Goal: Information Seeking & Learning: Learn about a topic

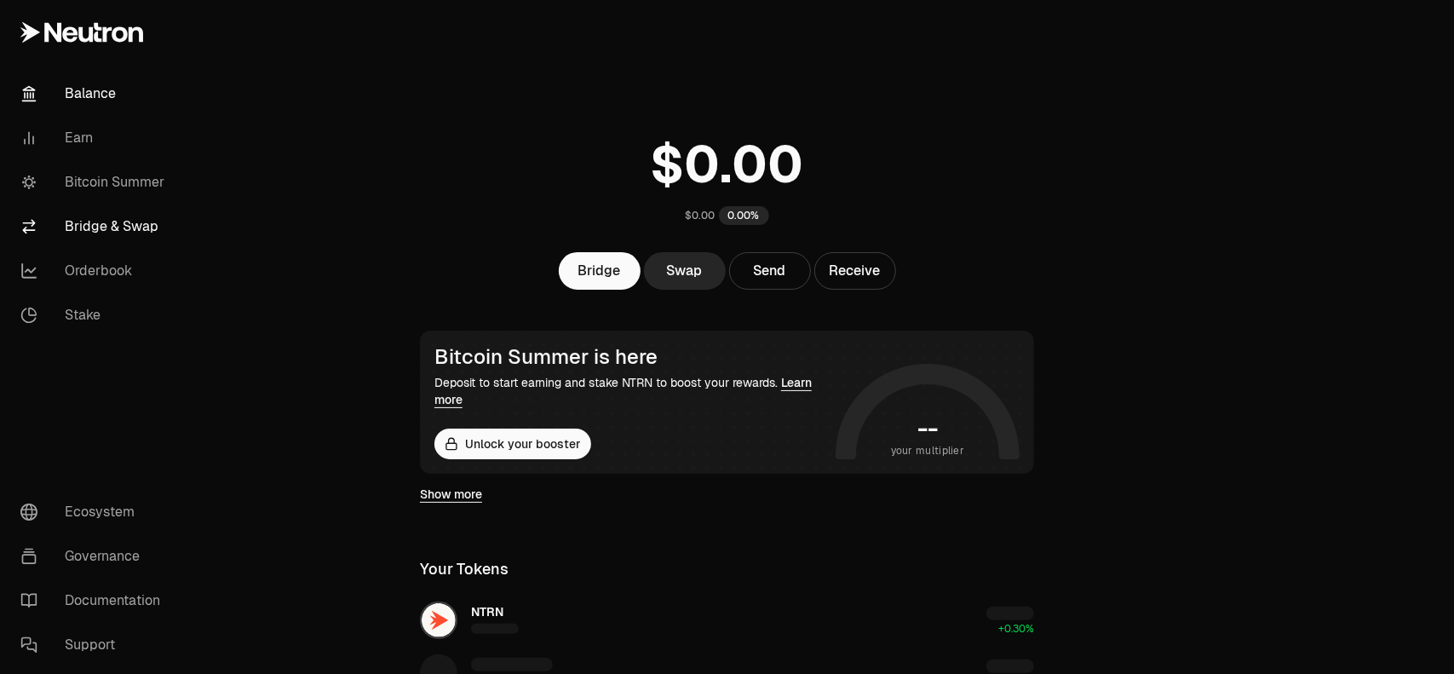
click at [103, 229] on link "Bridge & Swap" at bounding box center [95, 226] width 177 height 44
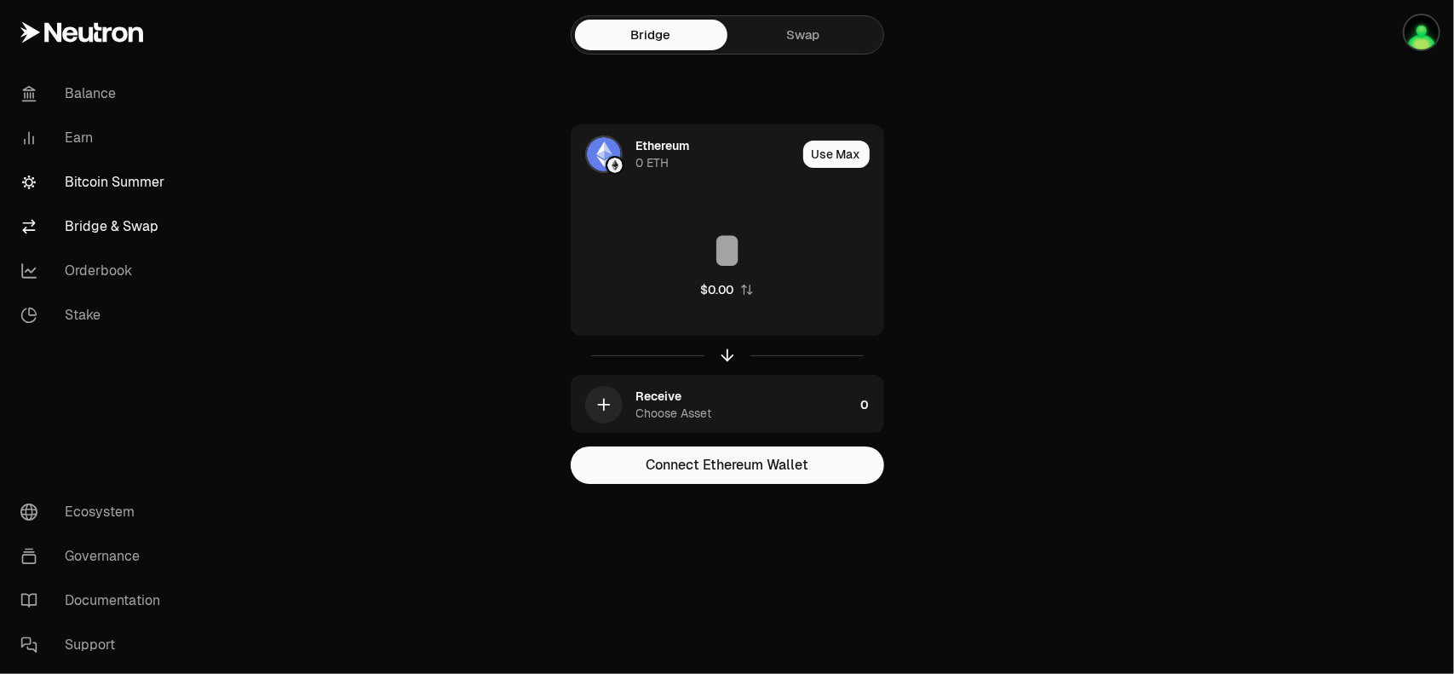
click at [107, 189] on link "Bitcoin Summer" at bounding box center [95, 182] width 177 height 44
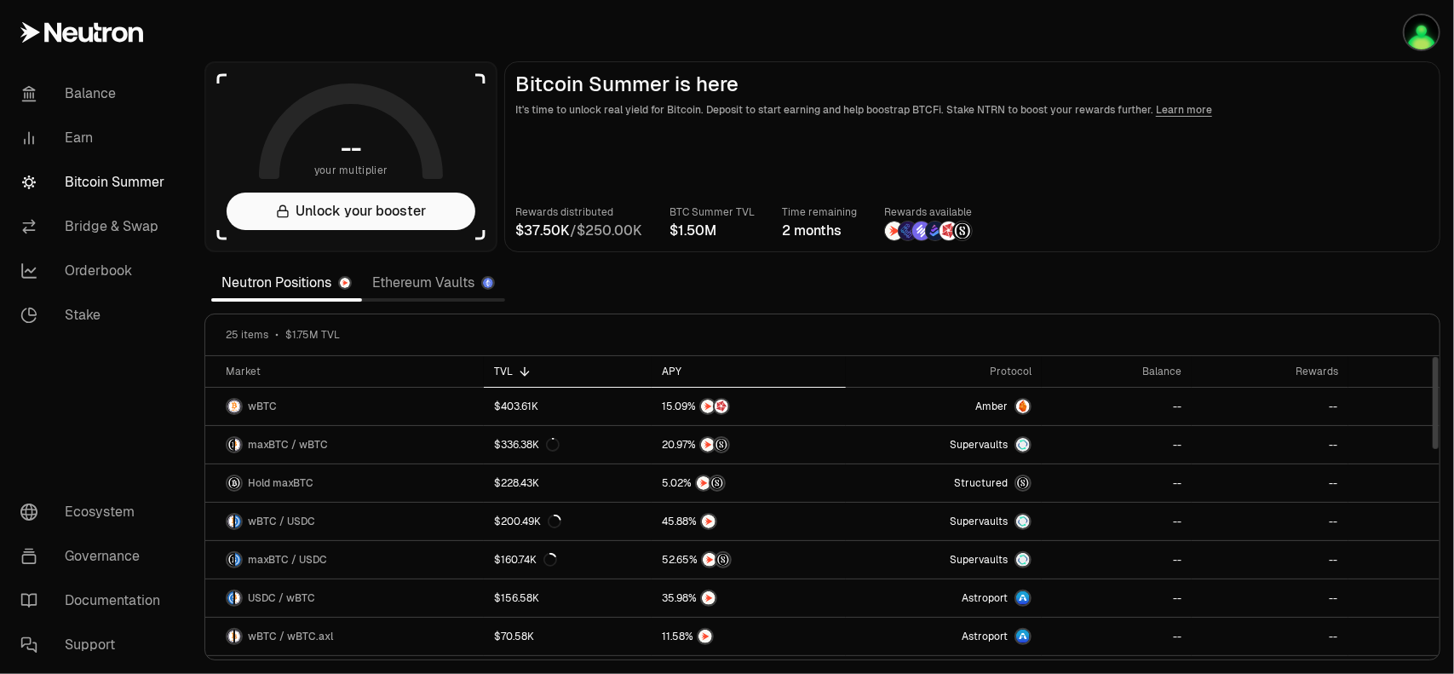
click at [676, 369] on div "APY" at bounding box center [749, 372] width 174 height 14
click at [404, 287] on link "Ethereum Vaults" at bounding box center [433, 283] width 143 height 34
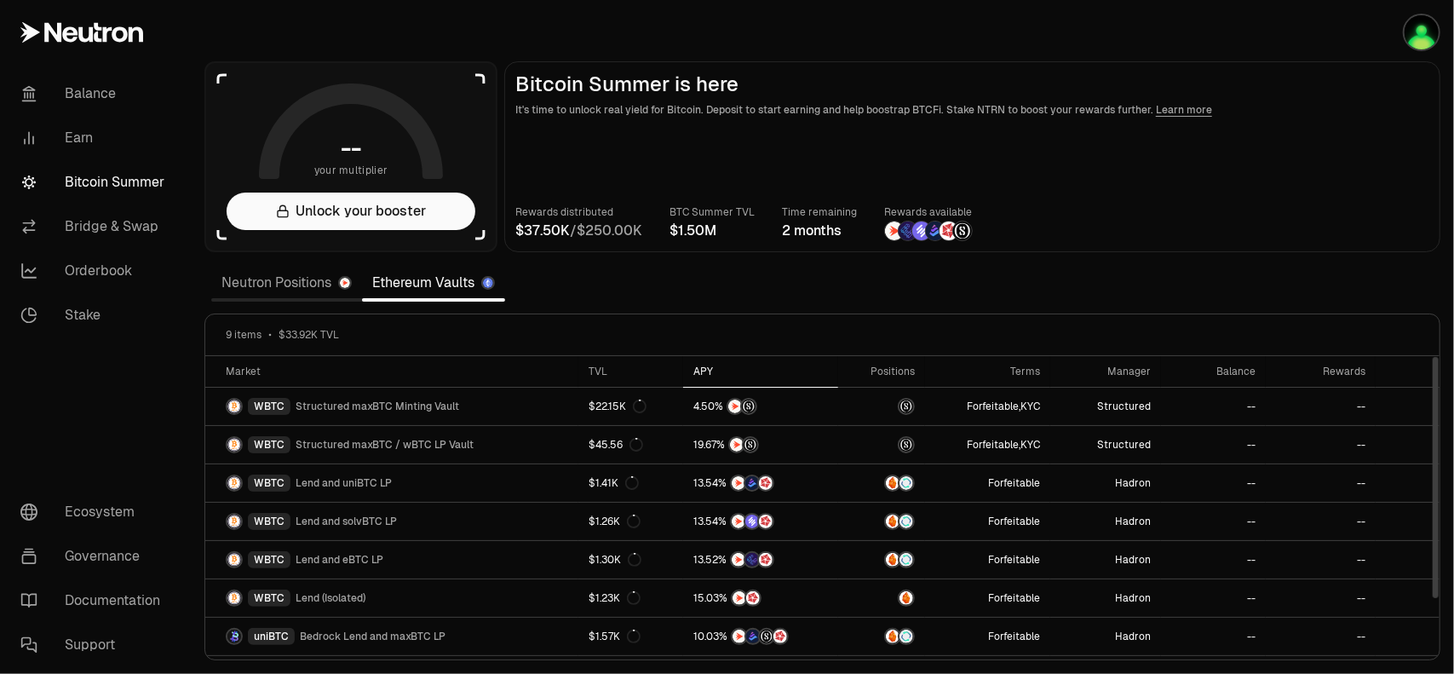
click at [693, 374] on div "APY" at bounding box center [760, 372] width 135 height 14
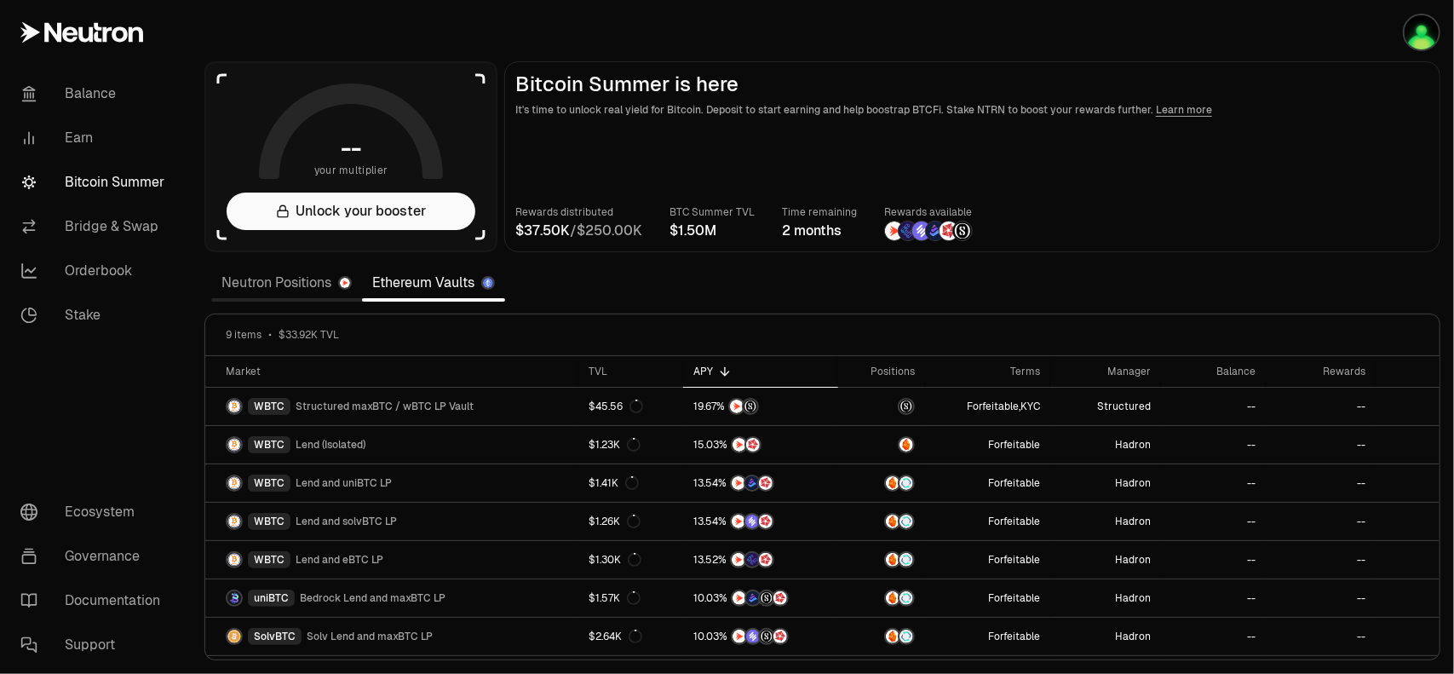
click at [254, 284] on link "Neutron Positions" at bounding box center [286, 283] width 151 height 34
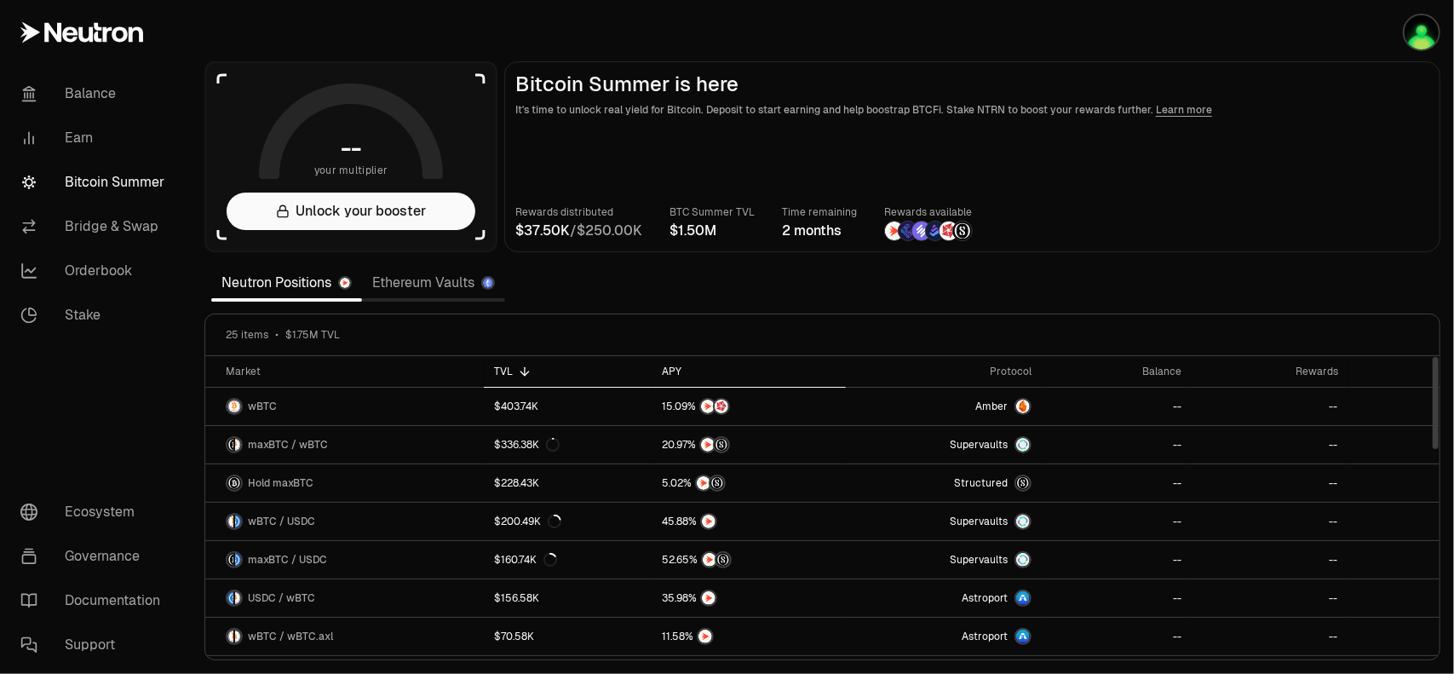
click at [680, 371] on div "APY" at bounding box center [749, 372] width 174 height 14
click at [107, 219] on link "Bridge & Swap" at bounding box center [95, 226] width 177 height 44
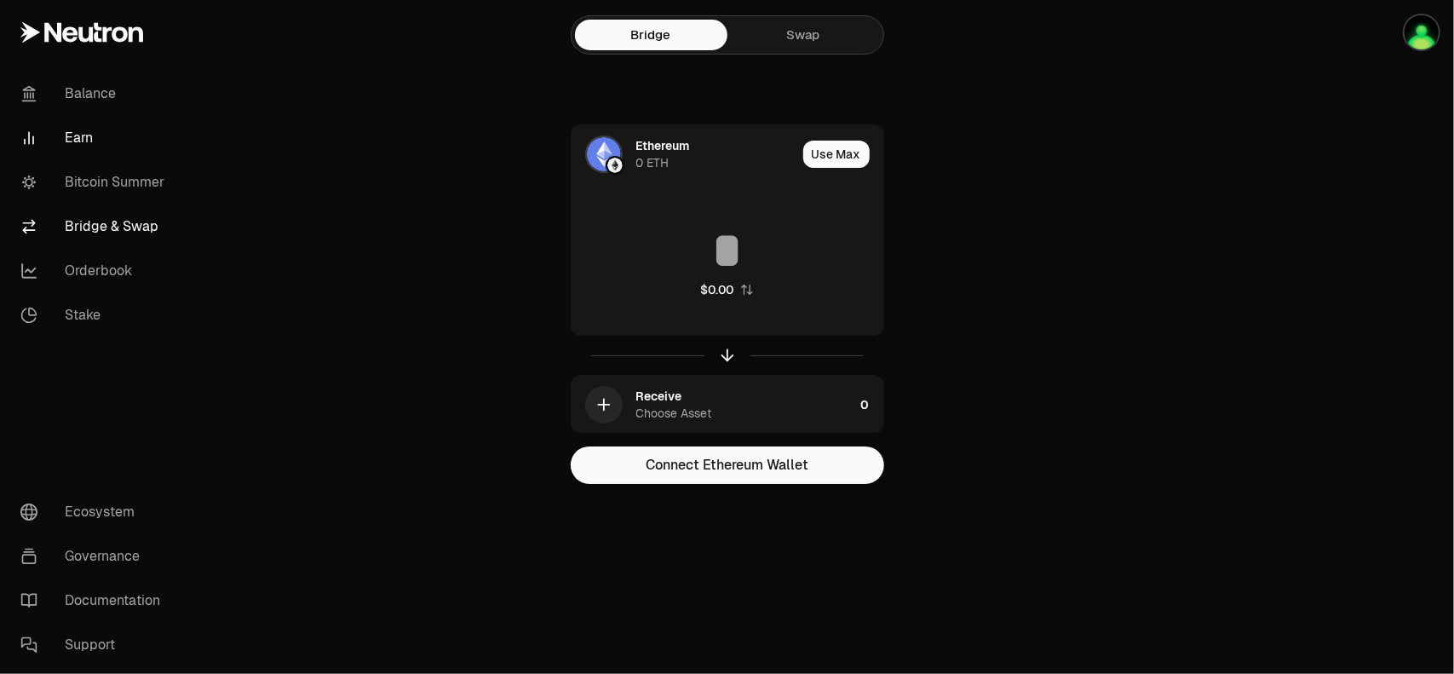
click at [92, 129] on link "Earn" at bounding box center [95, 138] width 177 height 44
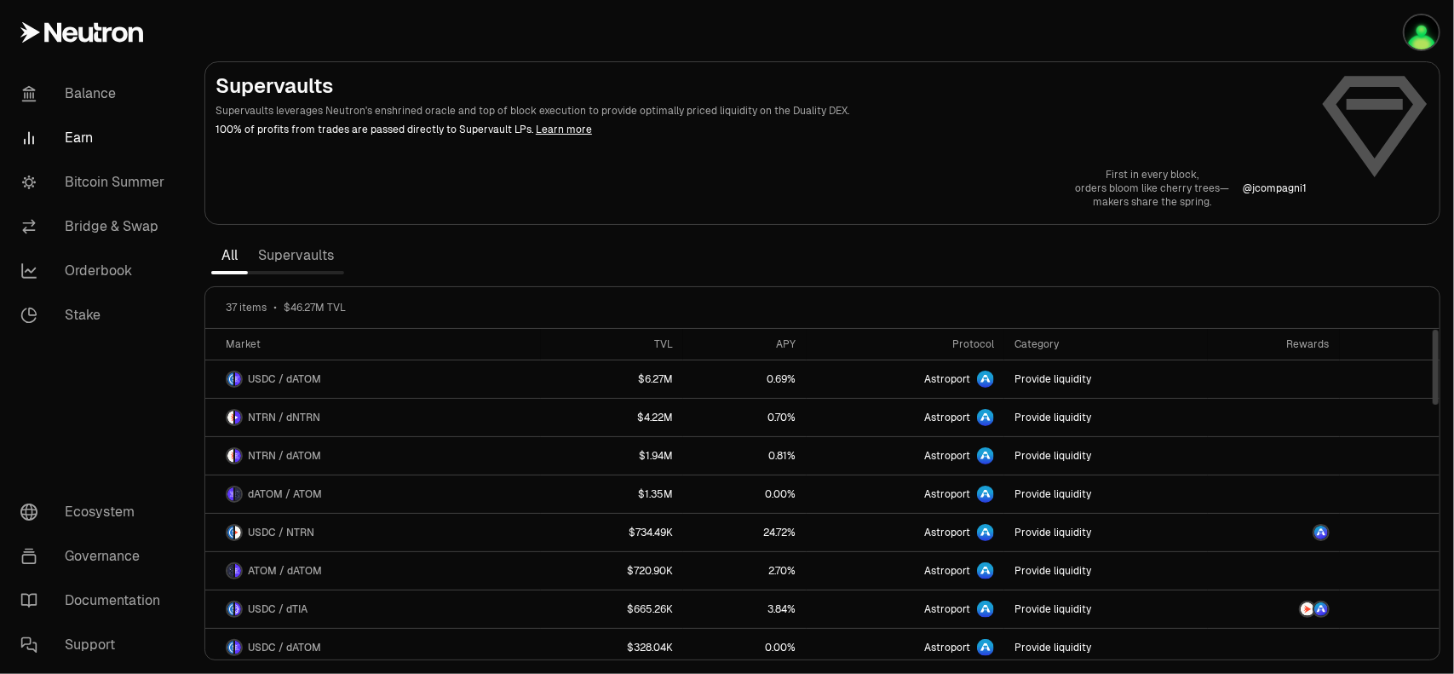
click at [296, 258] on link "Supervaults" at bounding box center [296, 255] width 96 height 34
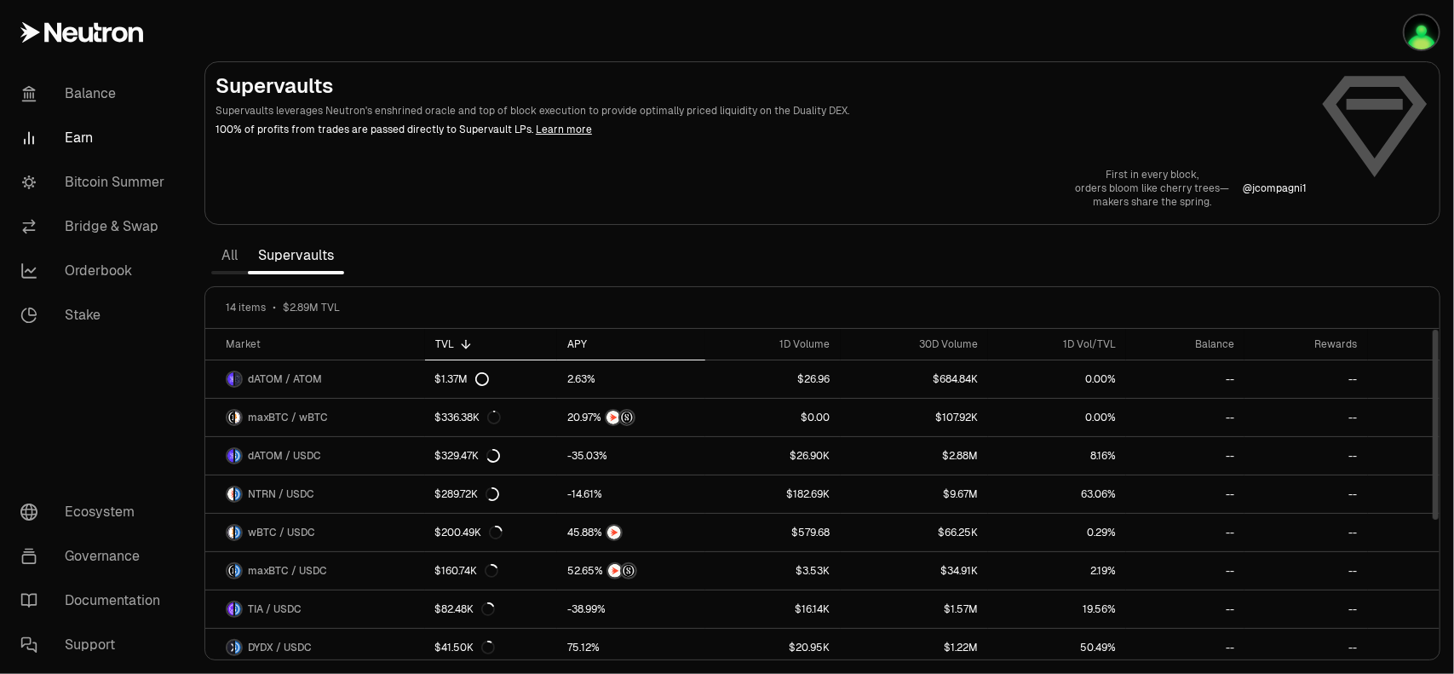
click at [567, 347] on div "APY" at bounding box center [631, 344] width 129 height 14
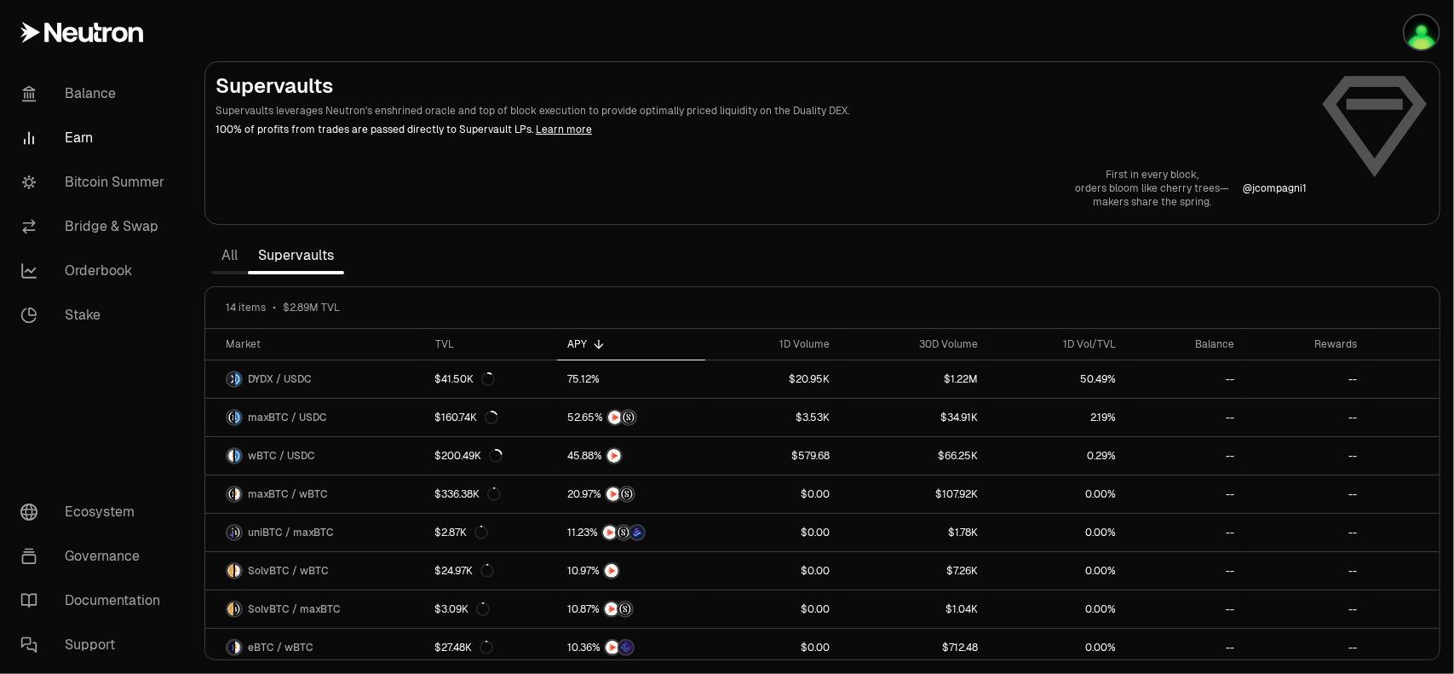
click at [238, 255] on link "All" at bounding box center [229, 255] width 37 height 34
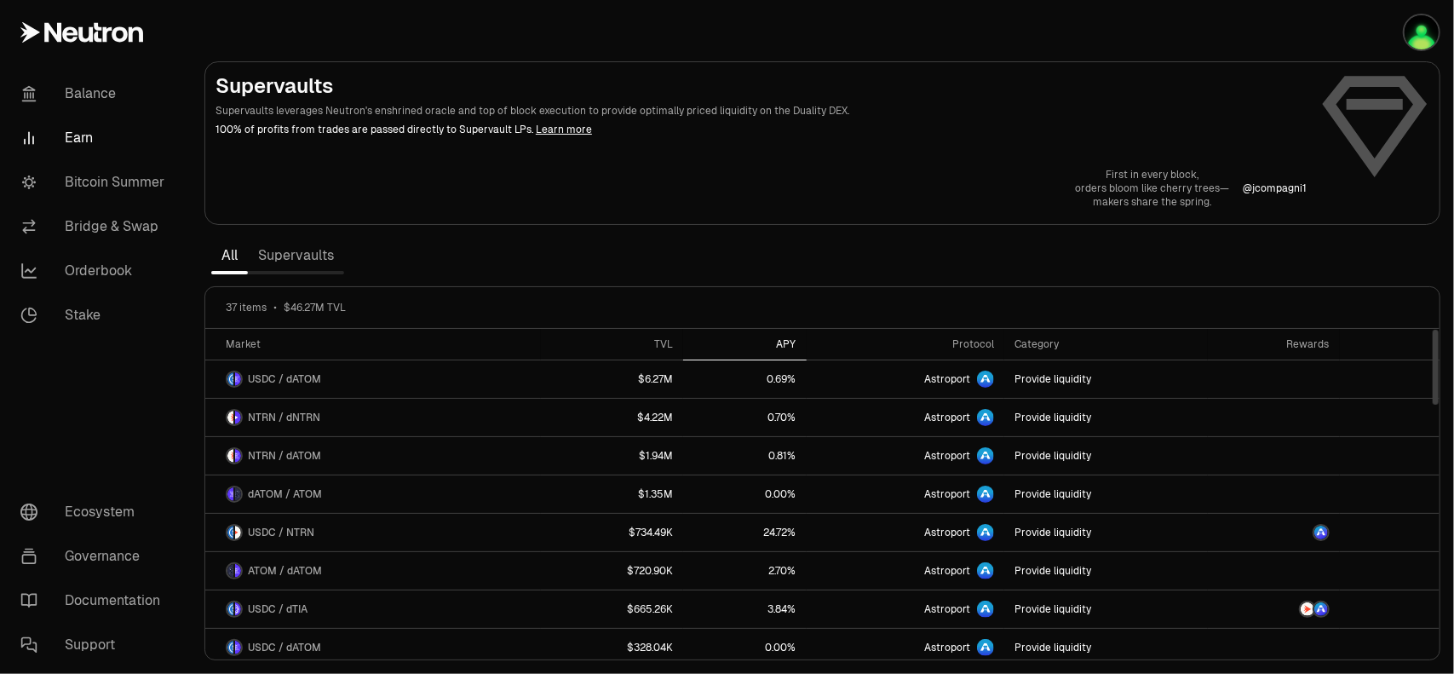
click at [796, 341] on div "APY" at bounding box center [744, 344] width 102 height 14
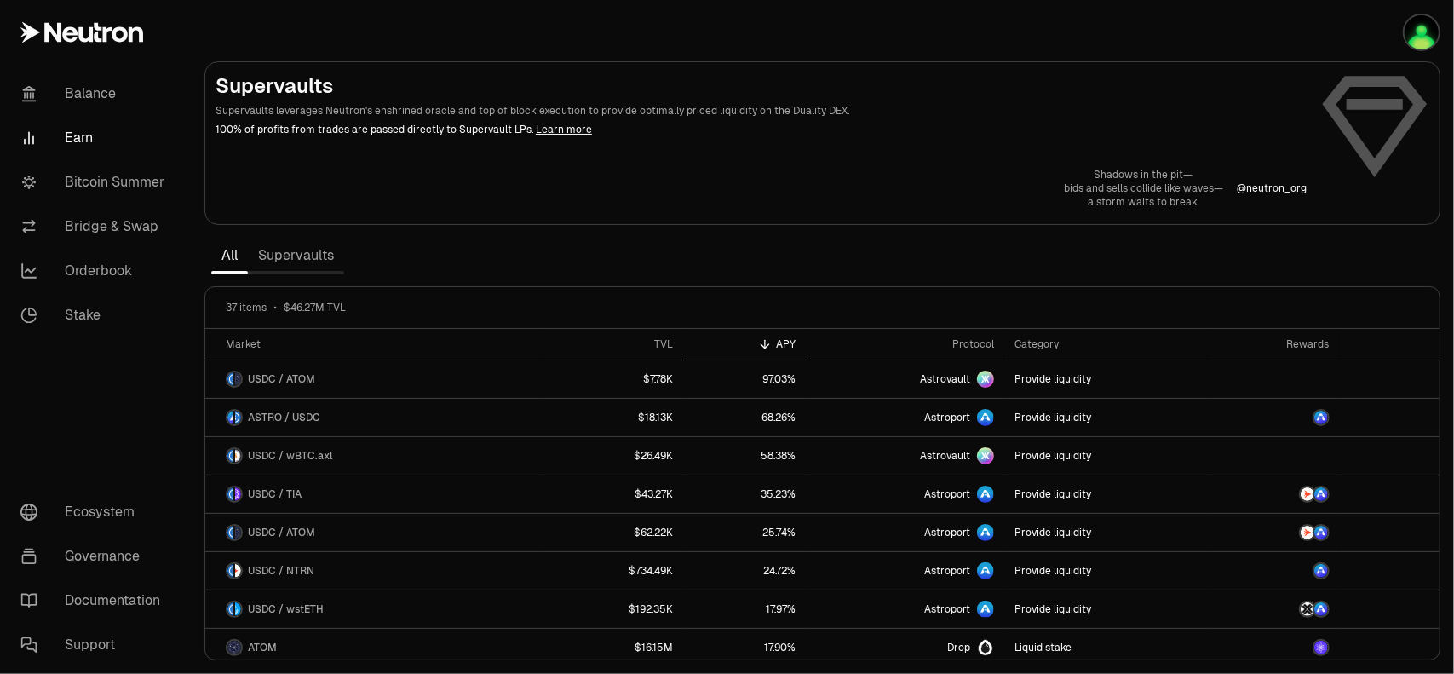
click at [303, 265] on link "Supervaults" at bounding box center [296, 255] width 96 height 34
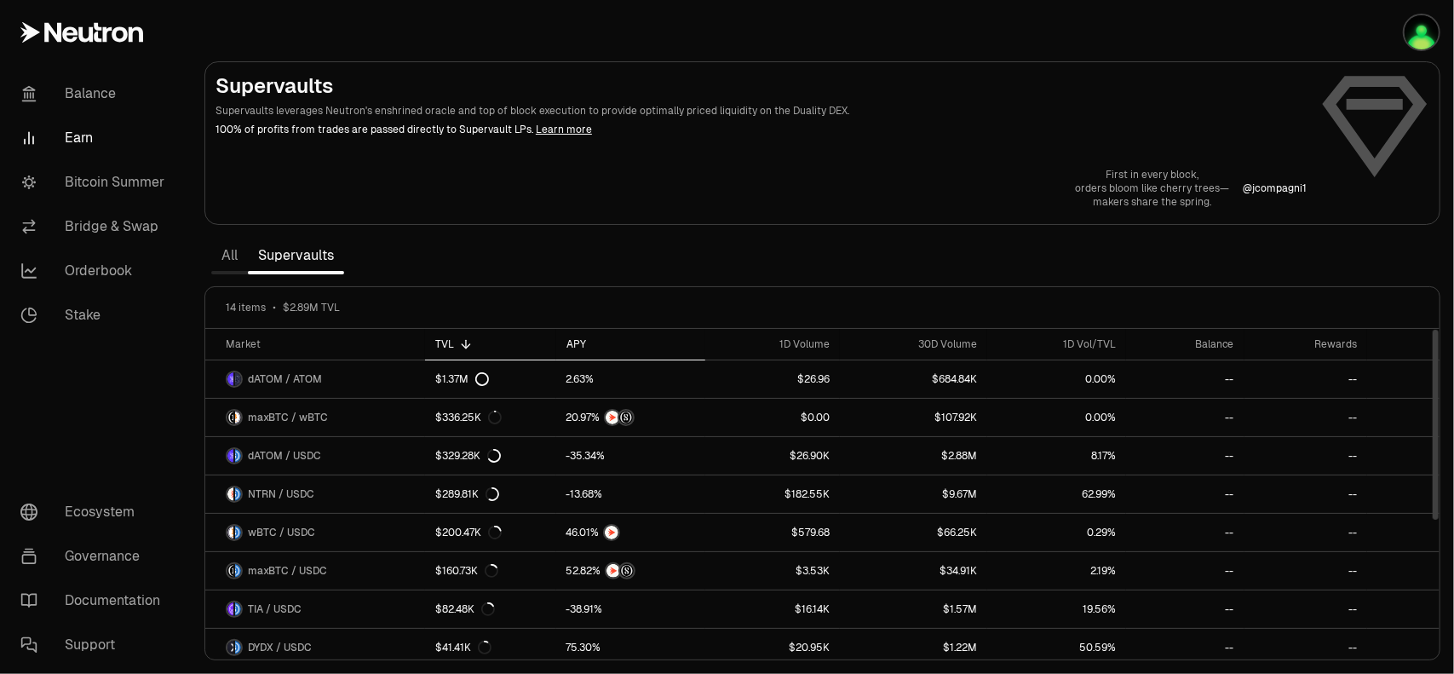
click at [580, 345] on div "APY" at bounding box center [630, 344] width 129 height 14
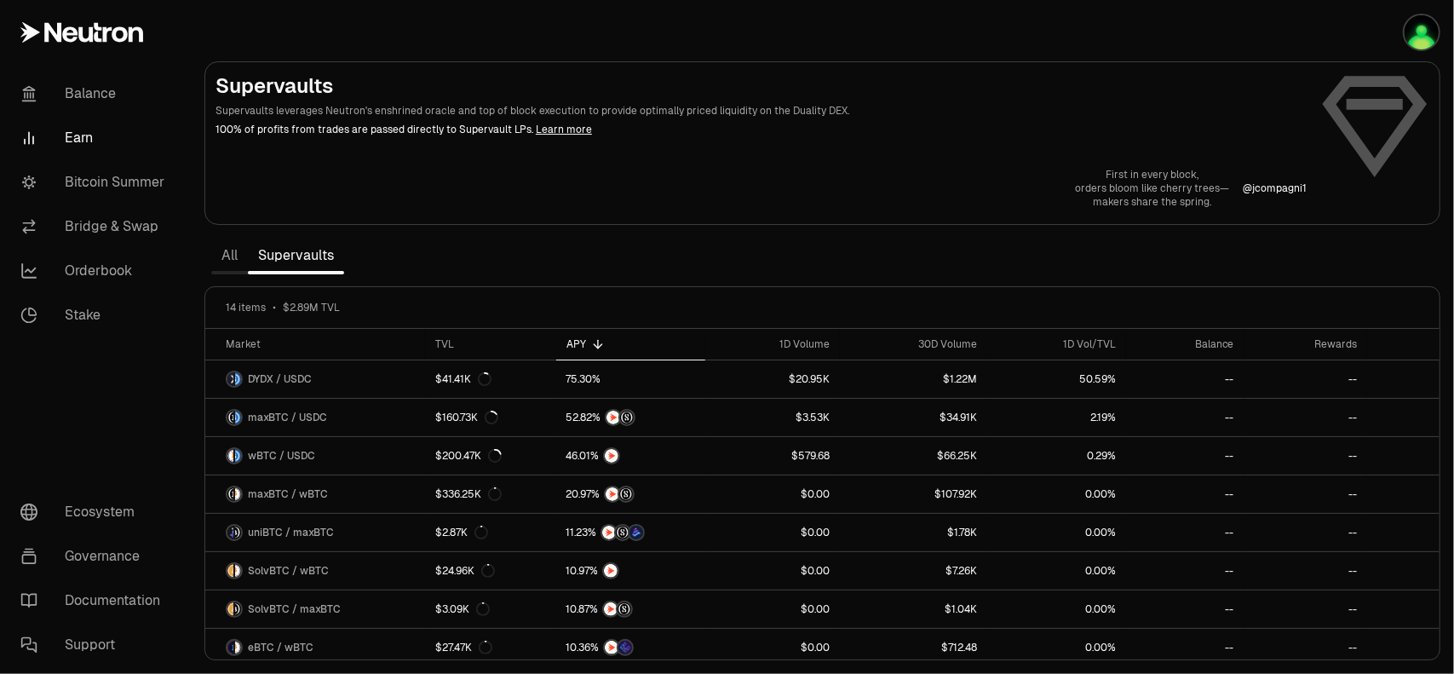
click at [232, 261] on link "All" at bounding box center [229, 255] width 37 height 34
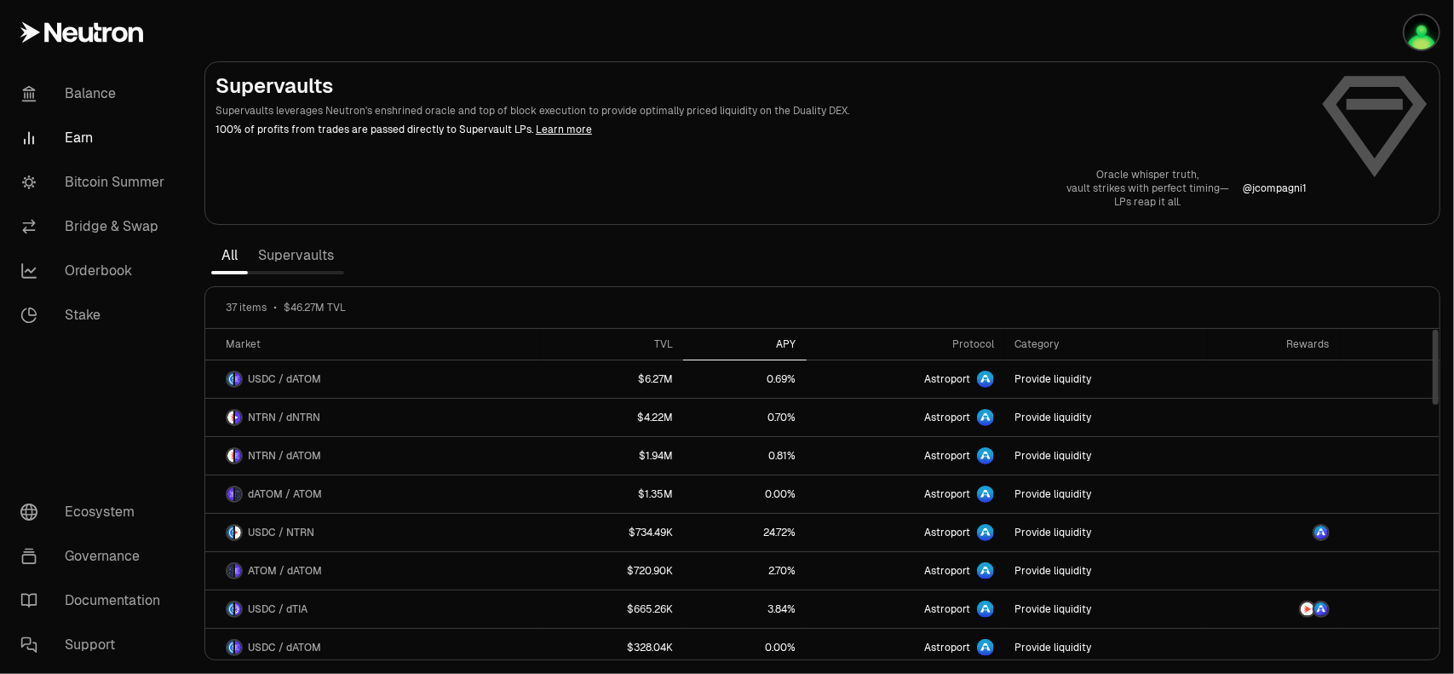
click at [787, 341] on div "APY" at bounding box center [744, 344] width 102 height 14
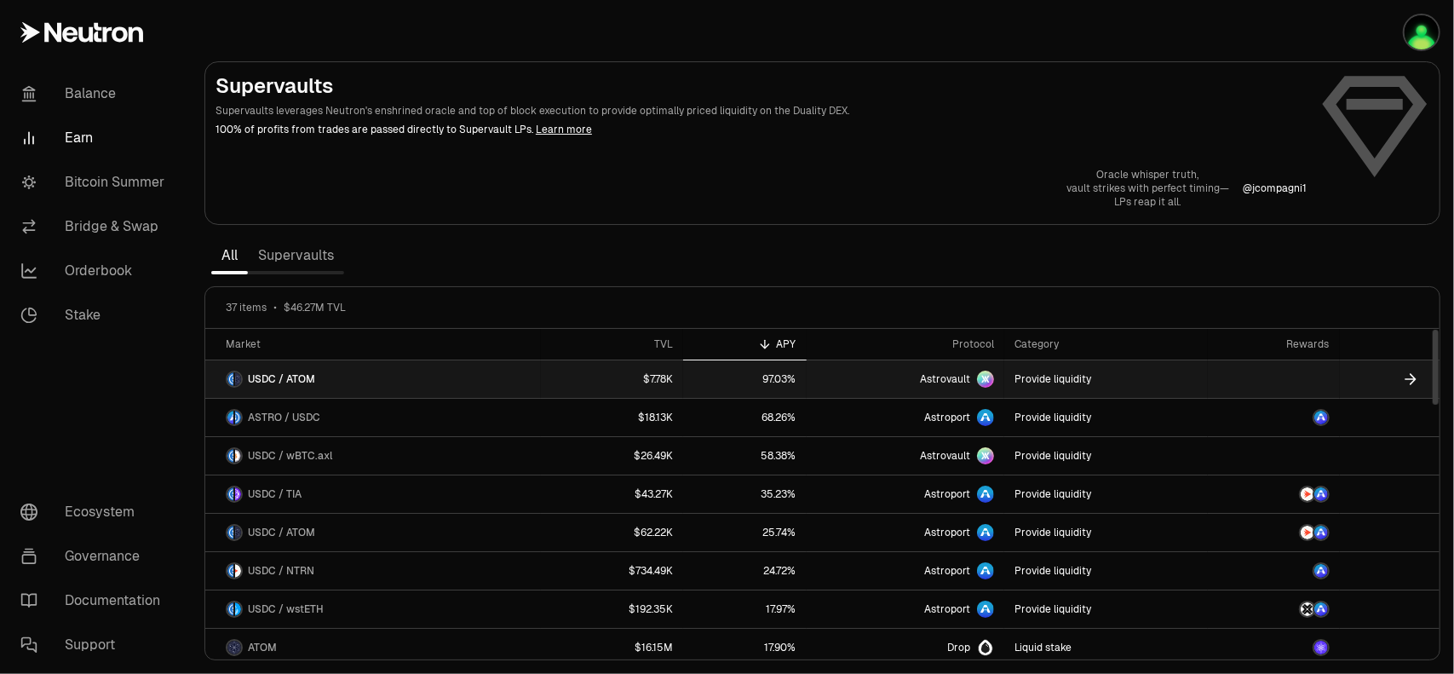
click at [313, 389] on link "USDC / ATOM" at bounding box center [373, 378] width 336 height 37
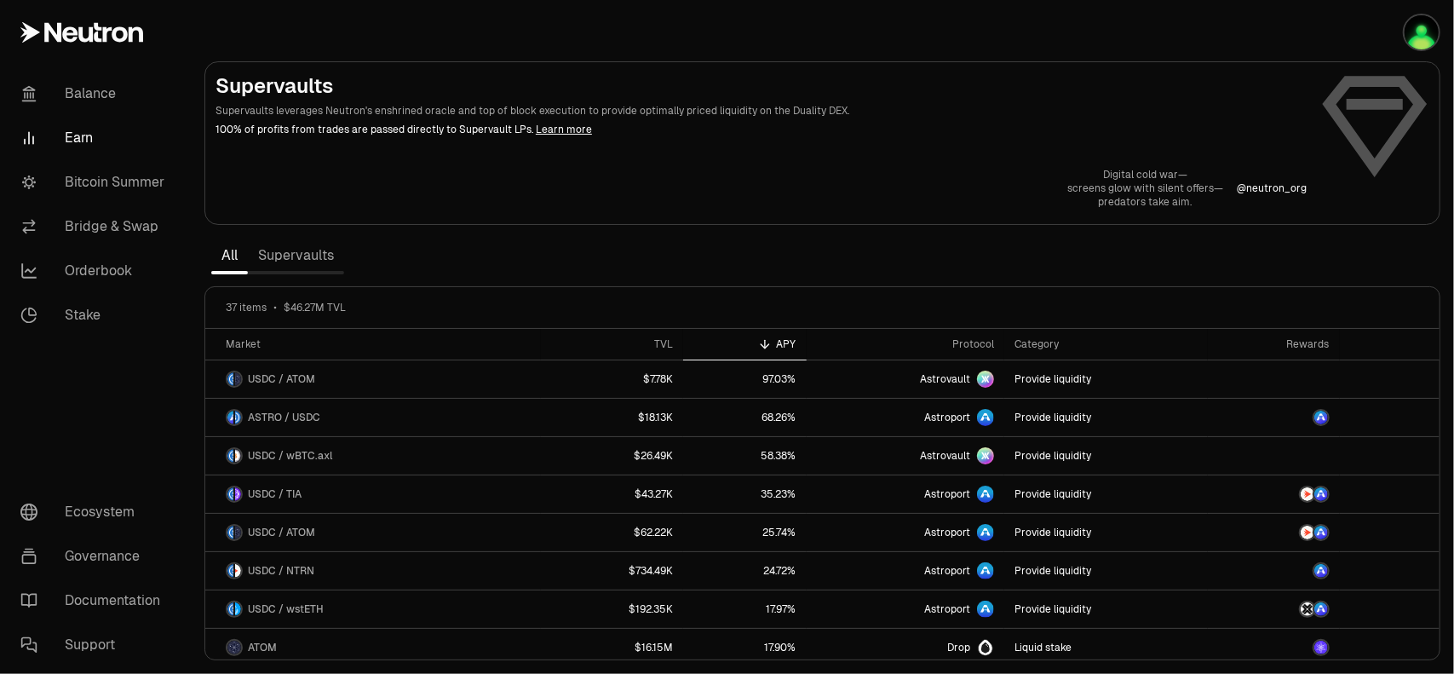
click at [94, 129] on link "Earn" at bounding box center [95, 138] width 177 height 44
click at [301, 261] on link "Supervaults" at bounding box center [296, 255] width 96 height 34
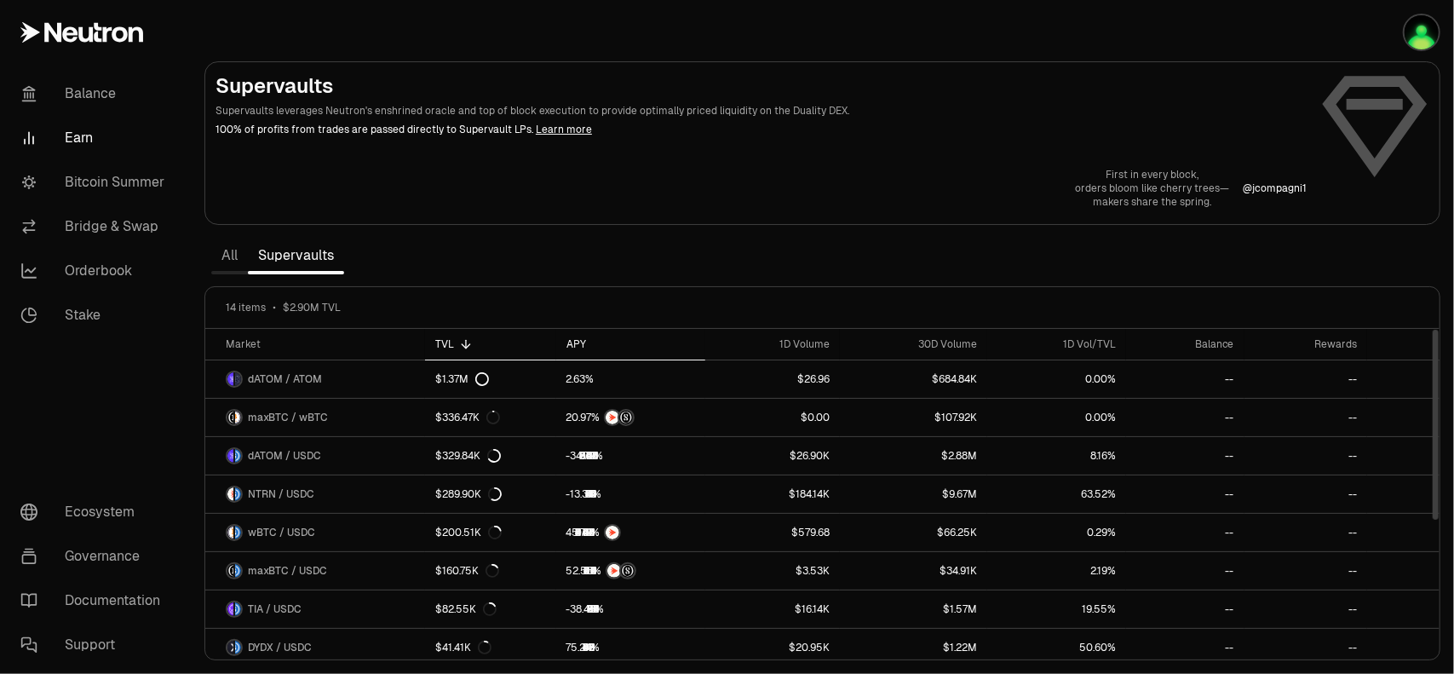
click at [567, 345] on div "APY" at bounding box center [630, 344] width 129 height 14
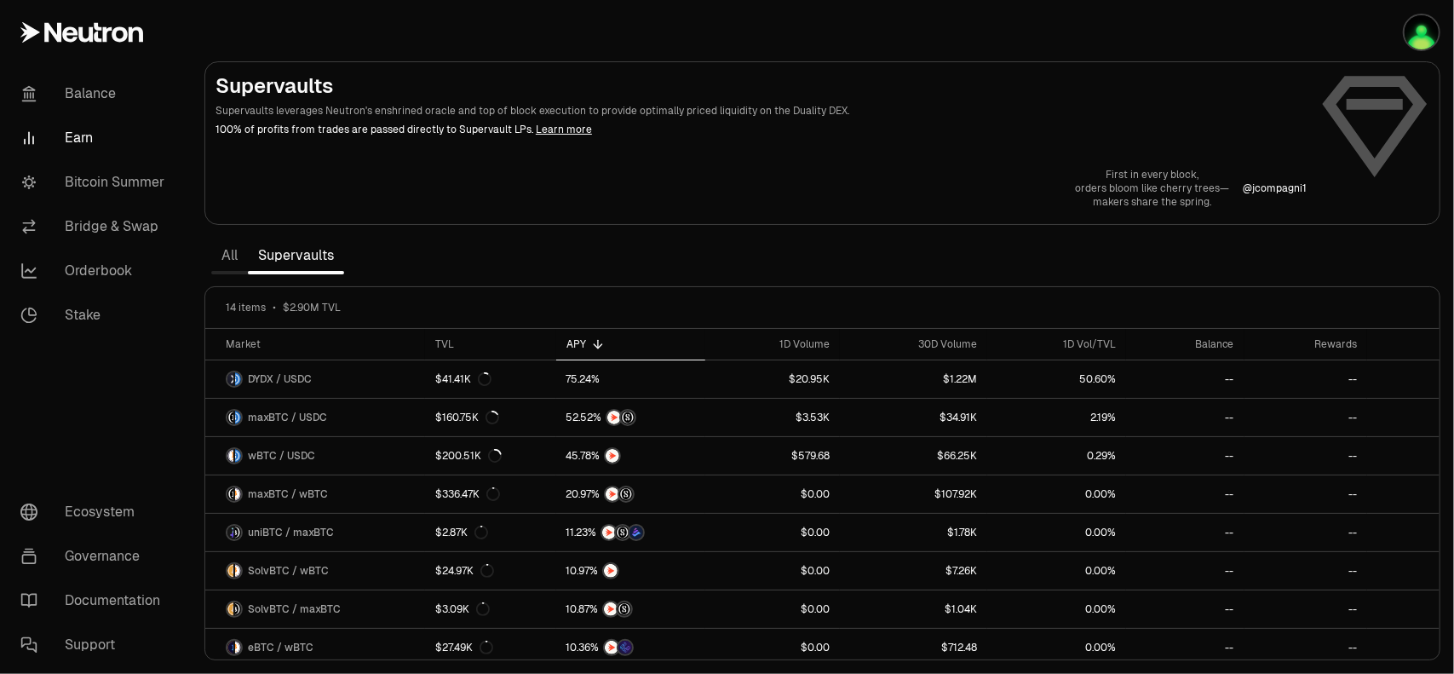
click at [227, 255] on link "All" at bounding box center [229, 255] width 37 height 34
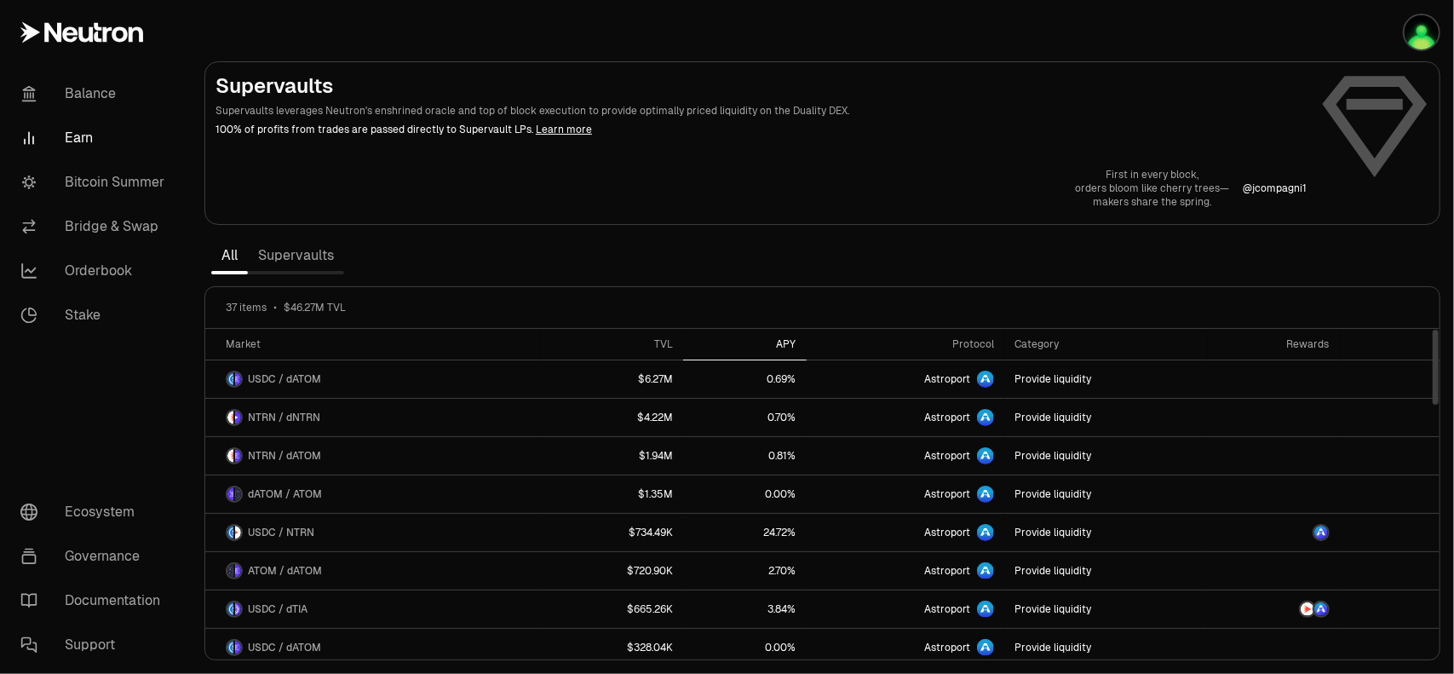
click at [781, 343] on div "APY" at bounding box center [744, 344] width 102 height 14
